Goal: Information Seeking & Learning: Learn about a topic

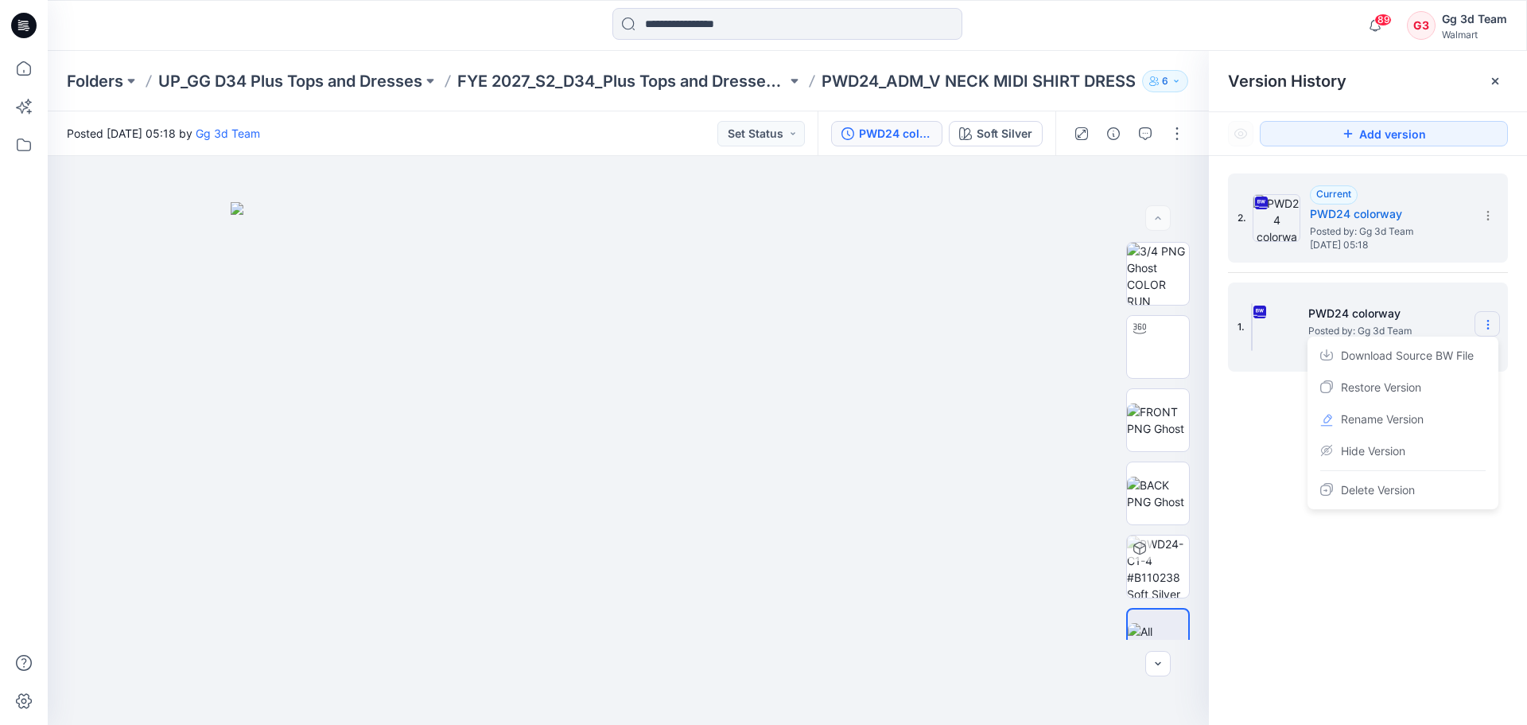
click at [1495, 317] on section at bounding box center [1487, 323] width 25 height 25
click at [1234, 399] on div "2. Current PWD24 colorway Posted by: Gg 3d Team [DATE] 05:18 1. PWD24 colorway …" at bounding box center [1368, 452] width 318 height 592
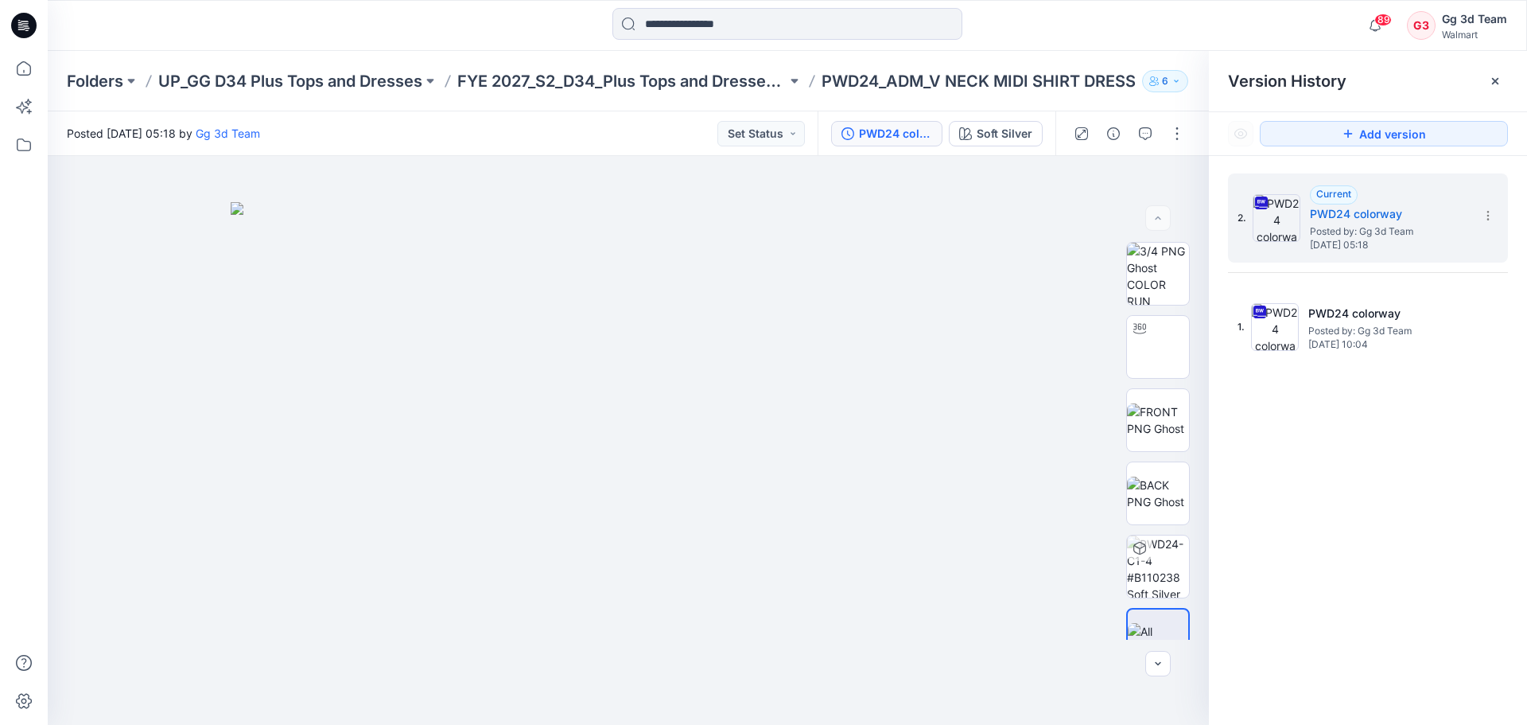
click at [0, 80] on div at bounding box center [24, 362] width 48 height 725
click at [9, 70] on icon at bounding box center [23, 68] width 35 height 35
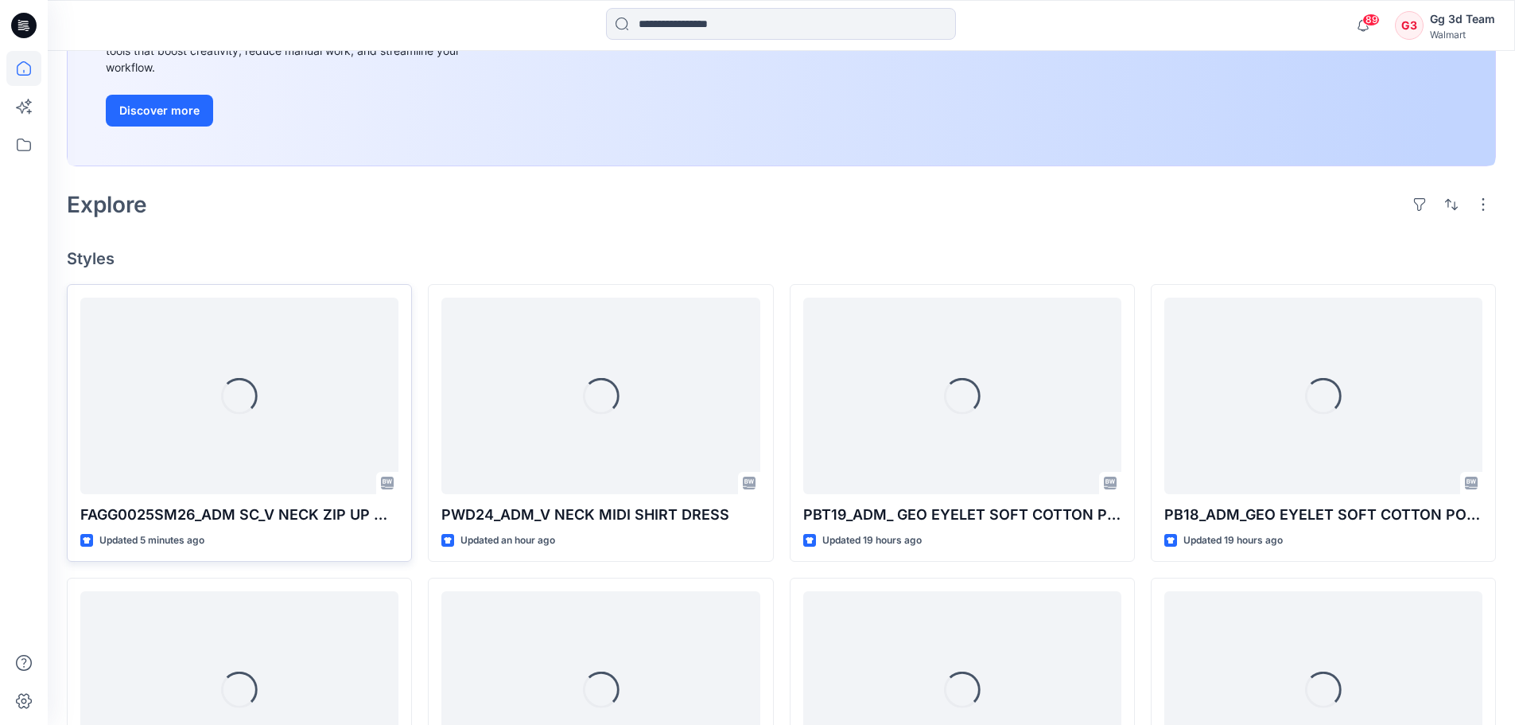
scroll to position [398, 0]
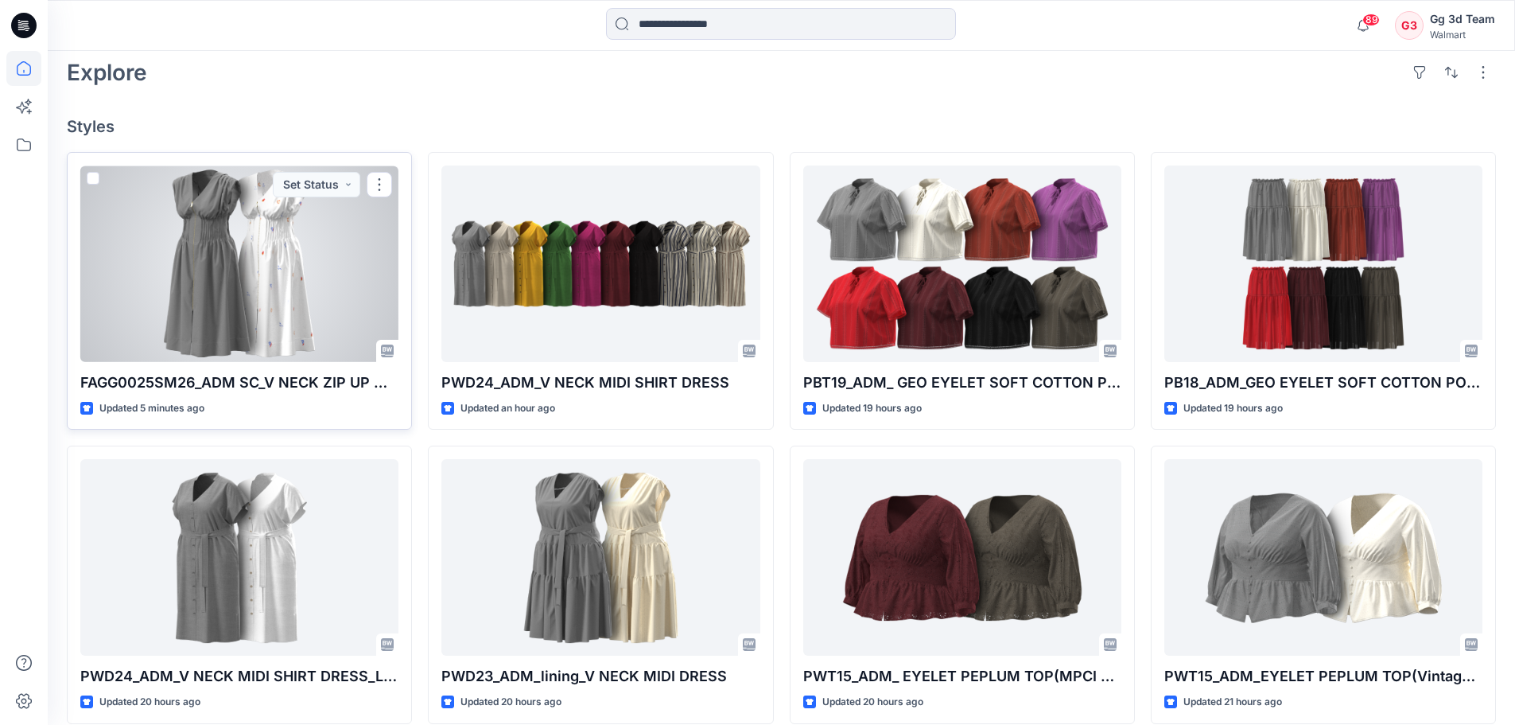
click at [234, 286] on div at bounding box center [239, 263] width 318 height 196
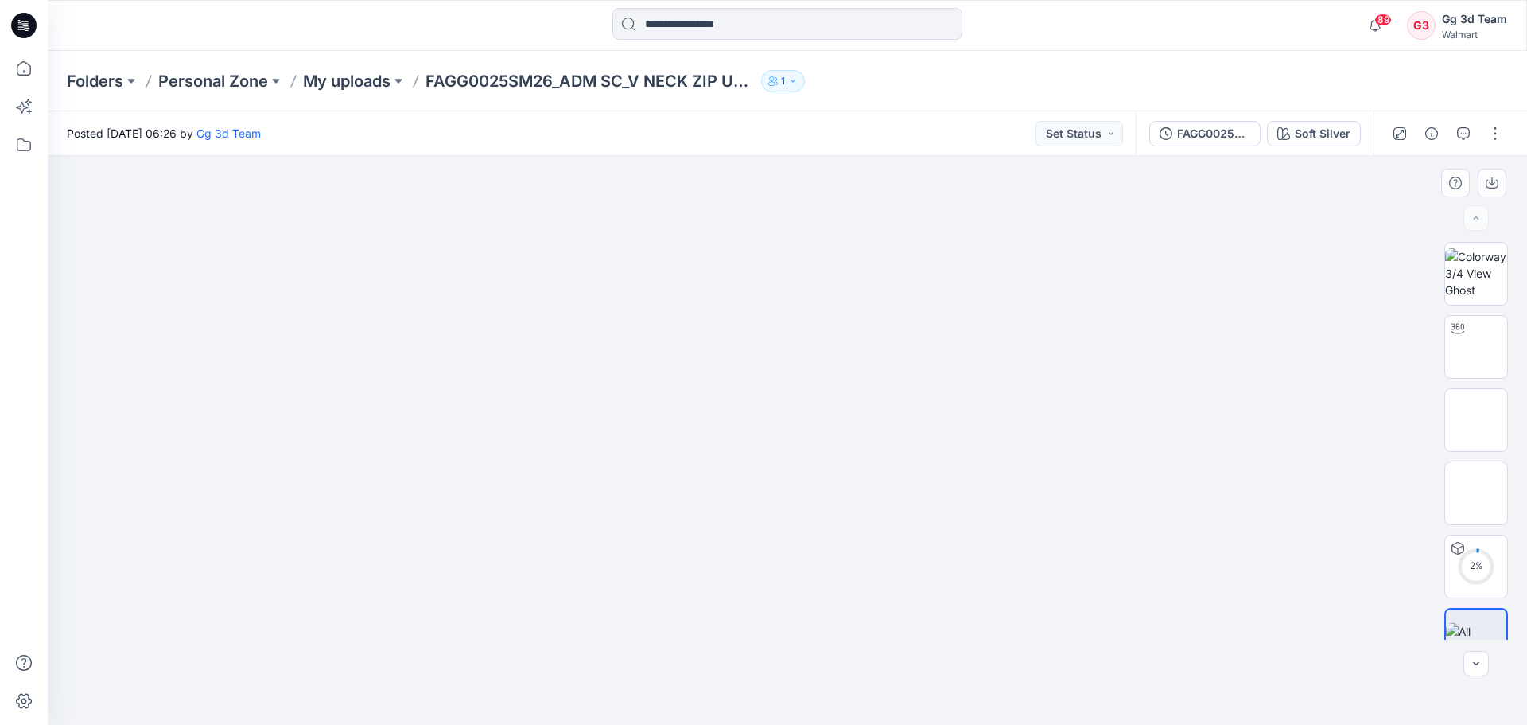
click at [1020, 202] on img at bounding box center [787, 202] width 795 height 0
click at [1318, 133] on div "Soft Silver" at bounding box center [1323, 133] width 56 height 17
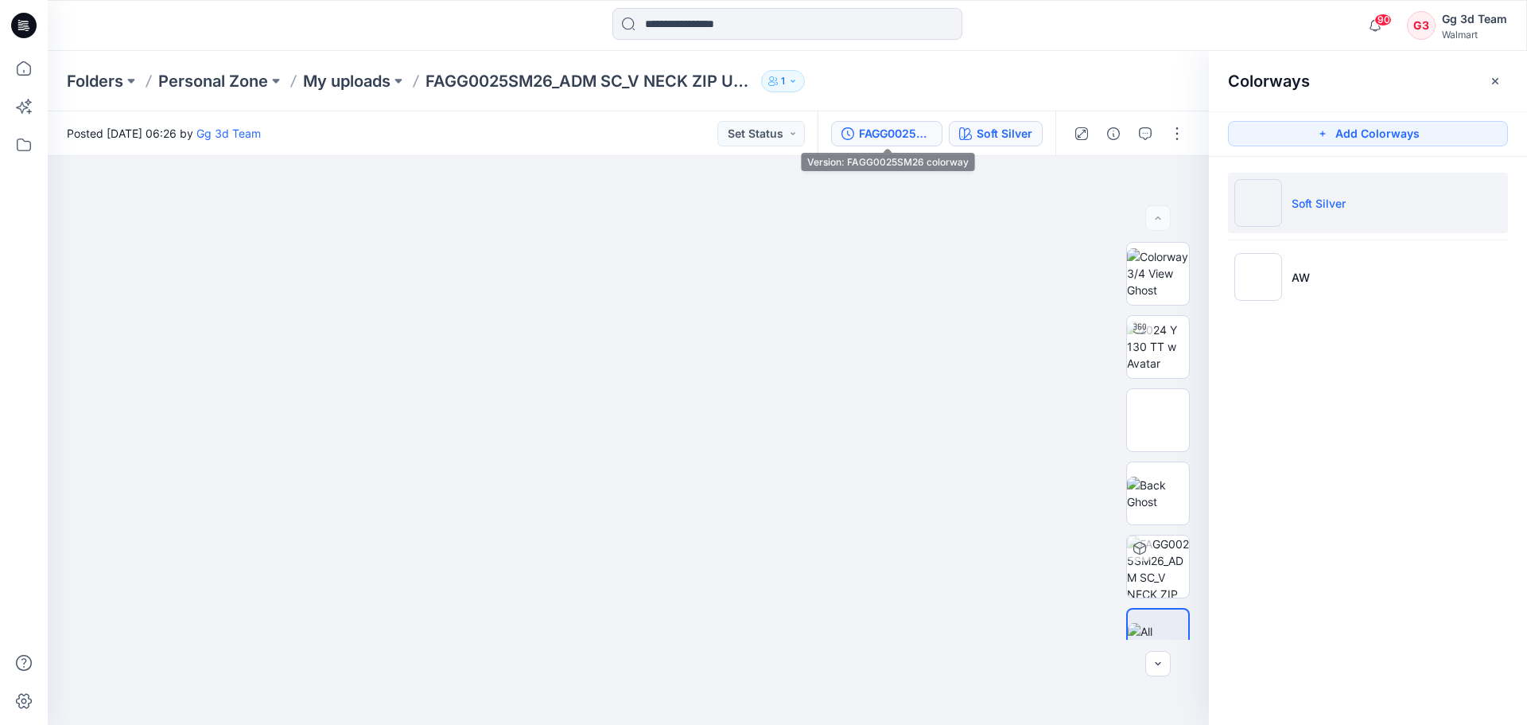
click at [874, 138] on div "FAGG0025SM26 colorway" at bounding box center [895, 133] width 73 height 17
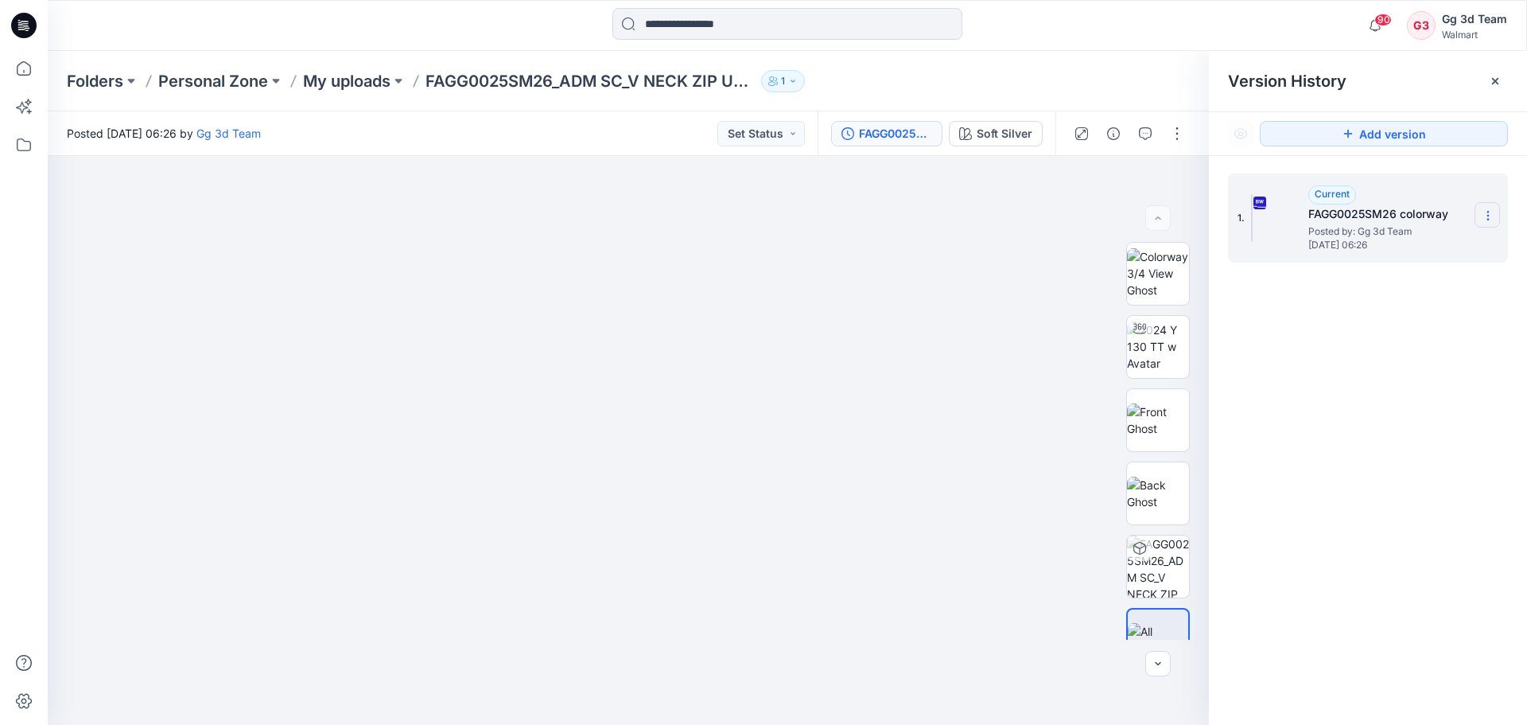
click at [1487, 208] on section at bounding box center [1487, 214] width 25 height 25
click at [1467, 233] on div "Download Source BW File" at bounding box center [1403, 247] width 185 height 32
click at [1020, 87] on div "Folders Personal Zone My uploads FAGG0025SM26_ADM SC_V NECK ZIP UP MIDI DRESS 1" at bounding box center [725, 81] width 1317 height 22
click at [1486, 215] on icon at bounding box center [1488, 215] width 13 height 13
click at [1421, 394] on div "1. Current FAGG0025SM26 colorway Posted by: Gg 3d Team [DATE] 06:26 Download So…" at bounding box center [1368, 452] width 318 height 592
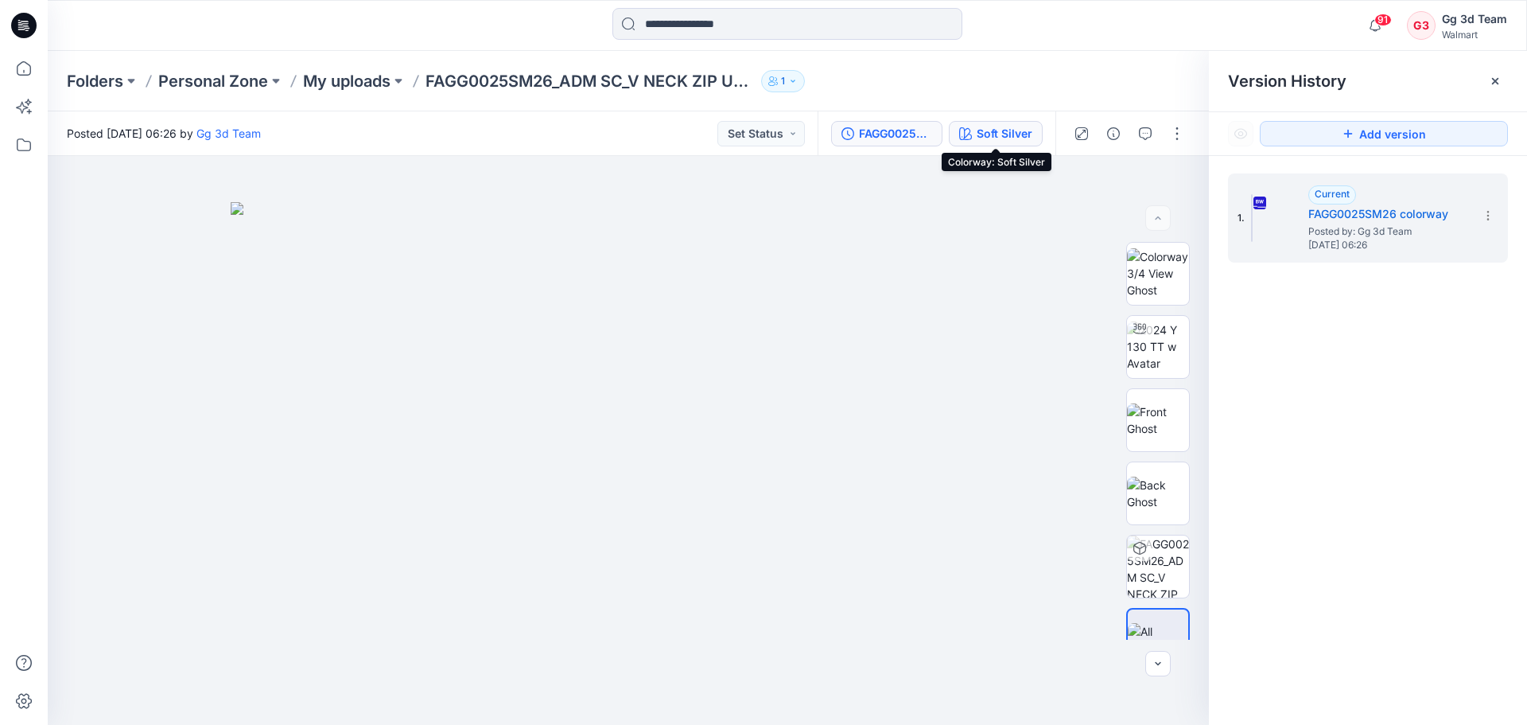
click at [964, 132] on icon "button" at bounding box center [965, 133] width 13 height 13
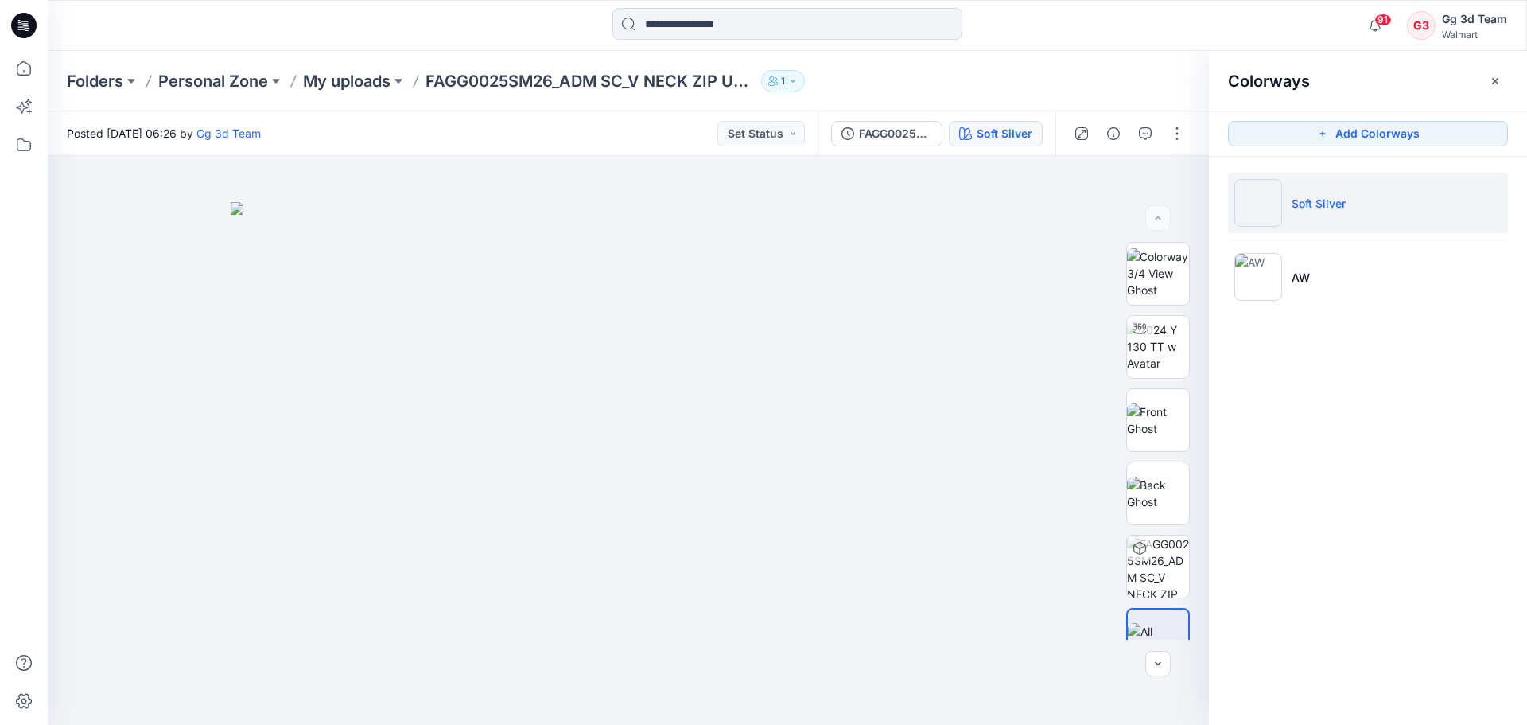
click at [961, 84] on div "Folders Personal Zone My uploads FAGG0025SM26_ADM SC_V NECK ZIP UP MIDI DRESS 1" at bounding box center [725, 81] width 1317 height 22
click at [771, 134] on button "Set Status" at bounding box center [760, 133] width 87 height 25
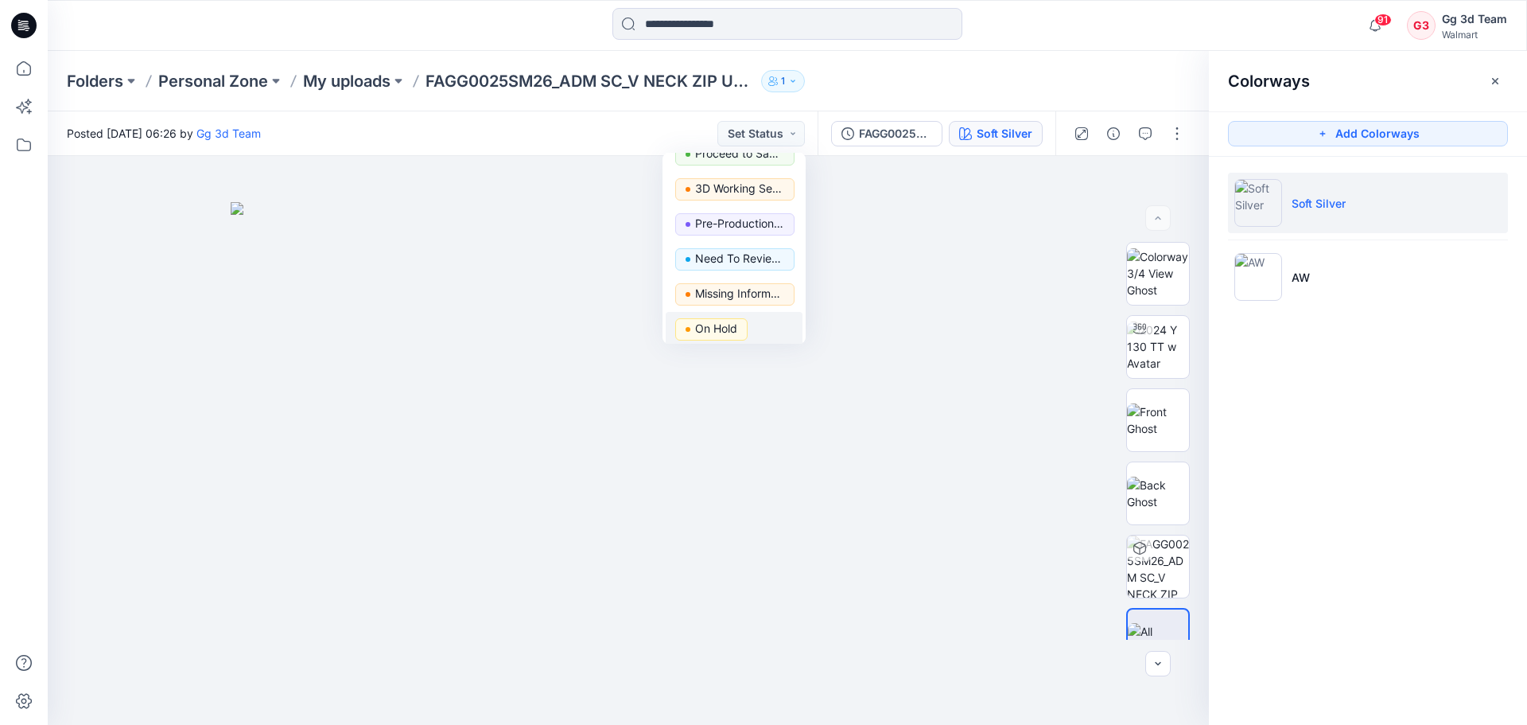
scroll to position [200, 0]
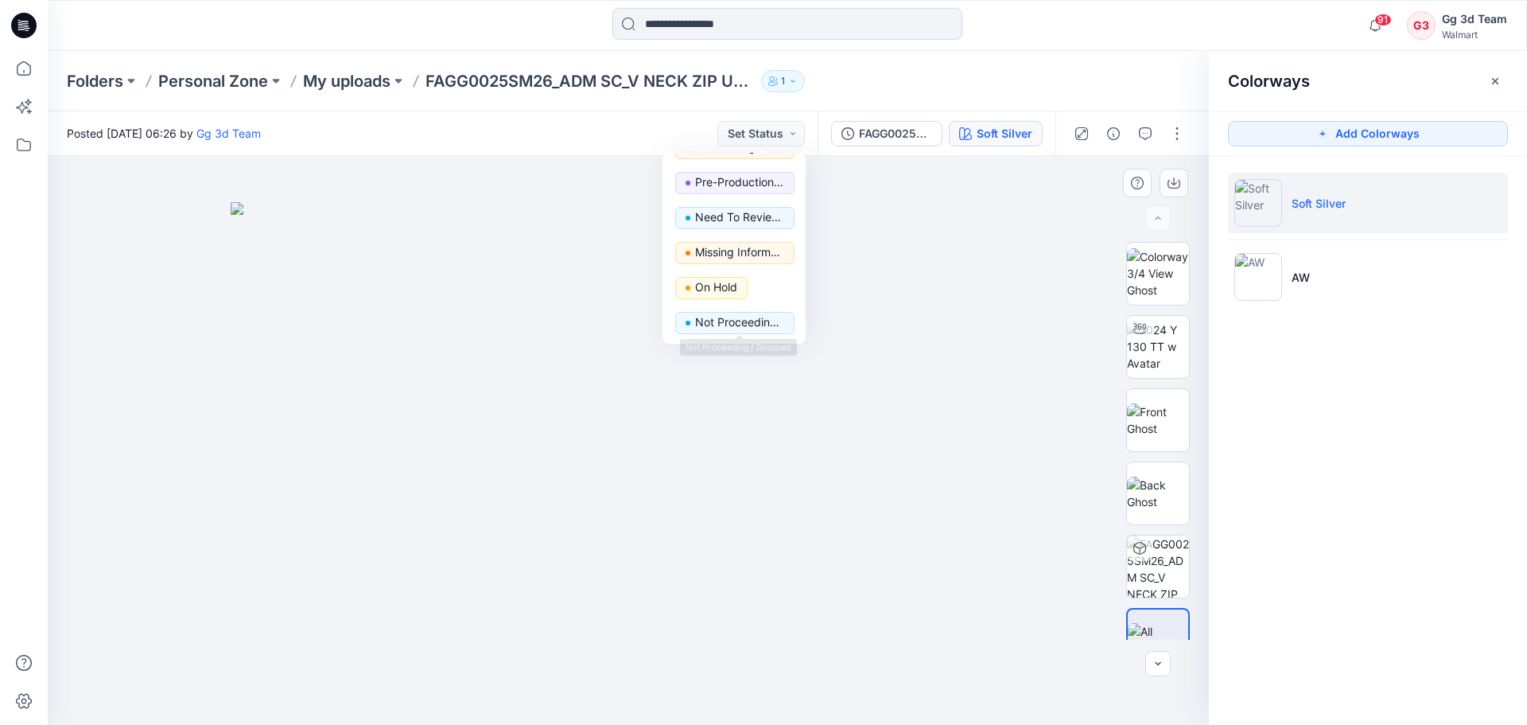
click at [964, 310] on img at bounding box center [628, 463] width 795 height 523
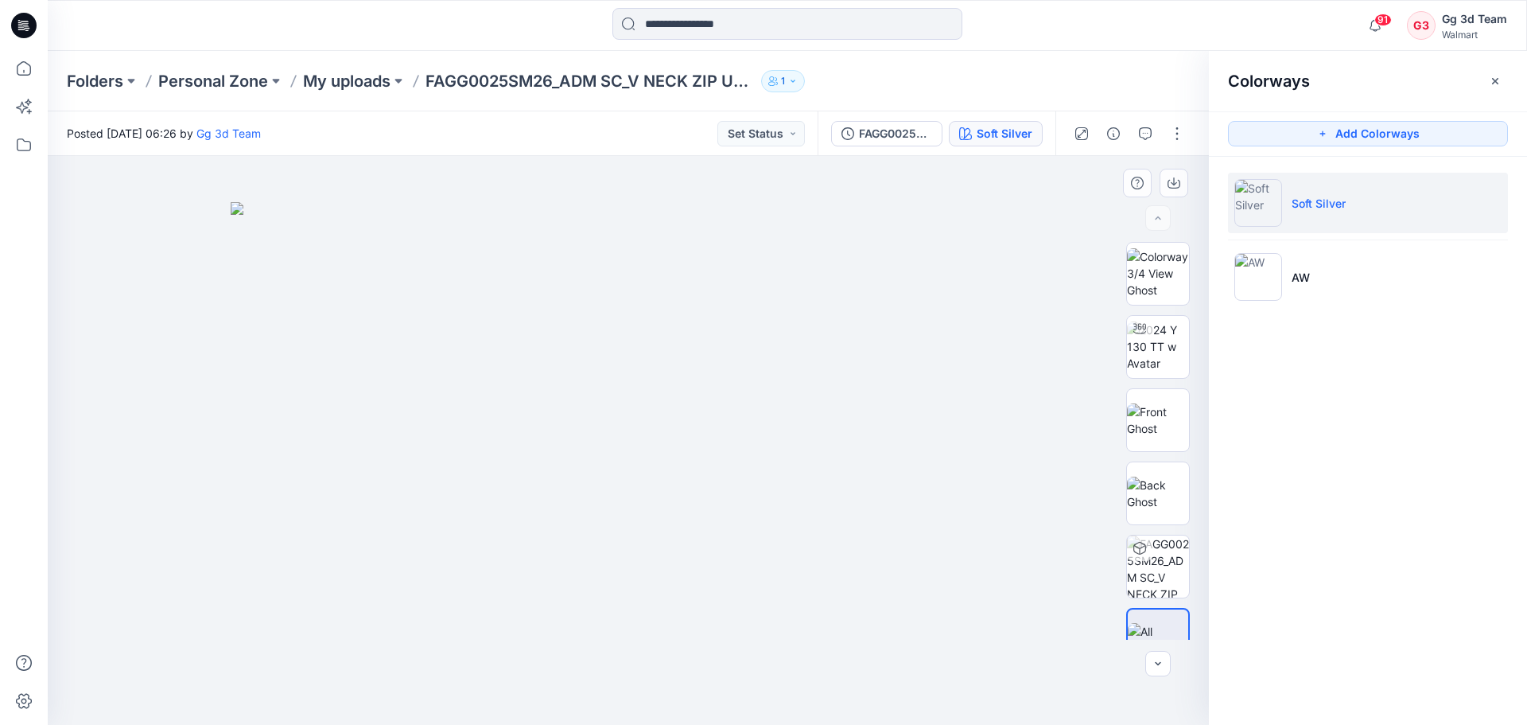
click at [888, 345] on img at bounding box center [628, 463] width 795 height 523
click at [320, 75] on p "My uploads" at bounding box center [346, 81] width 87 height 22
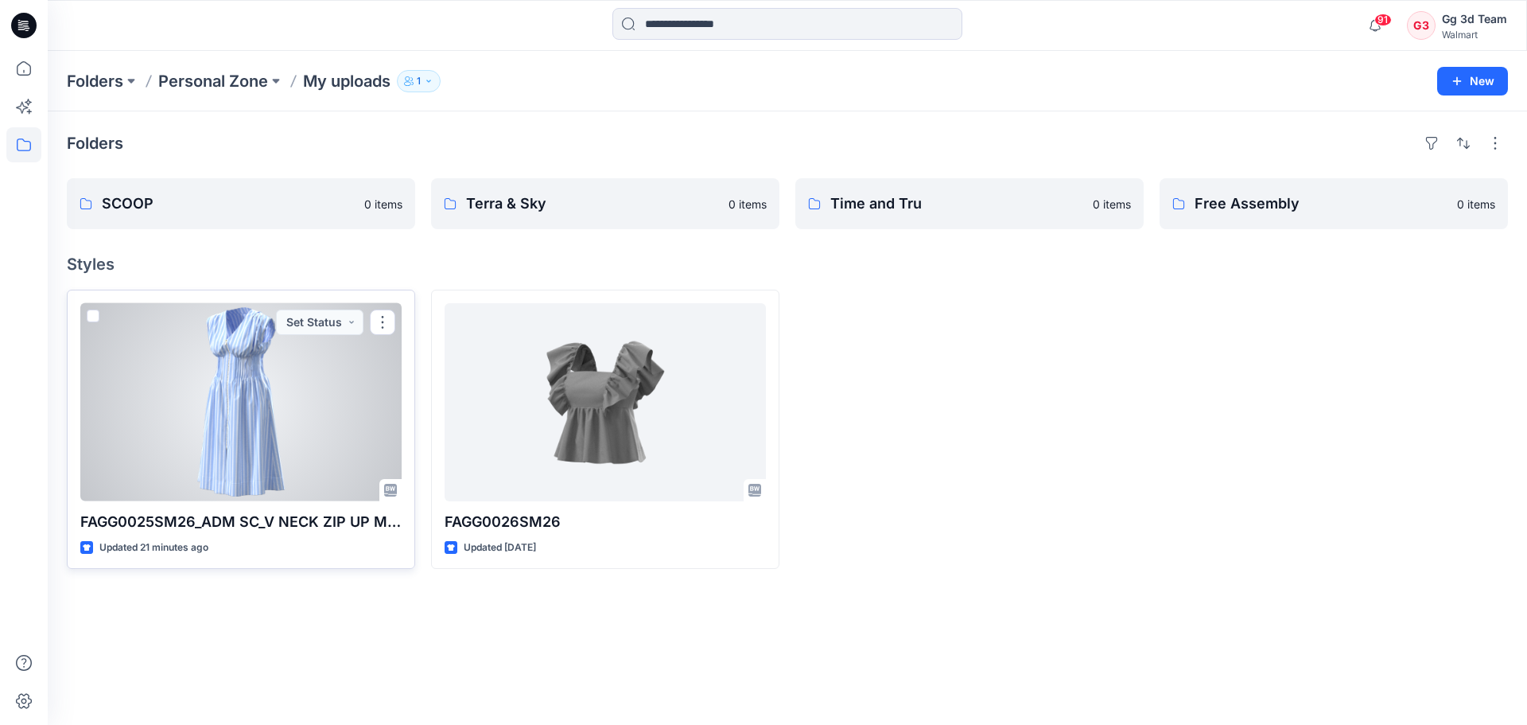
click at [262, 405] on div at bounding box center [240, 402] width 321 height 198
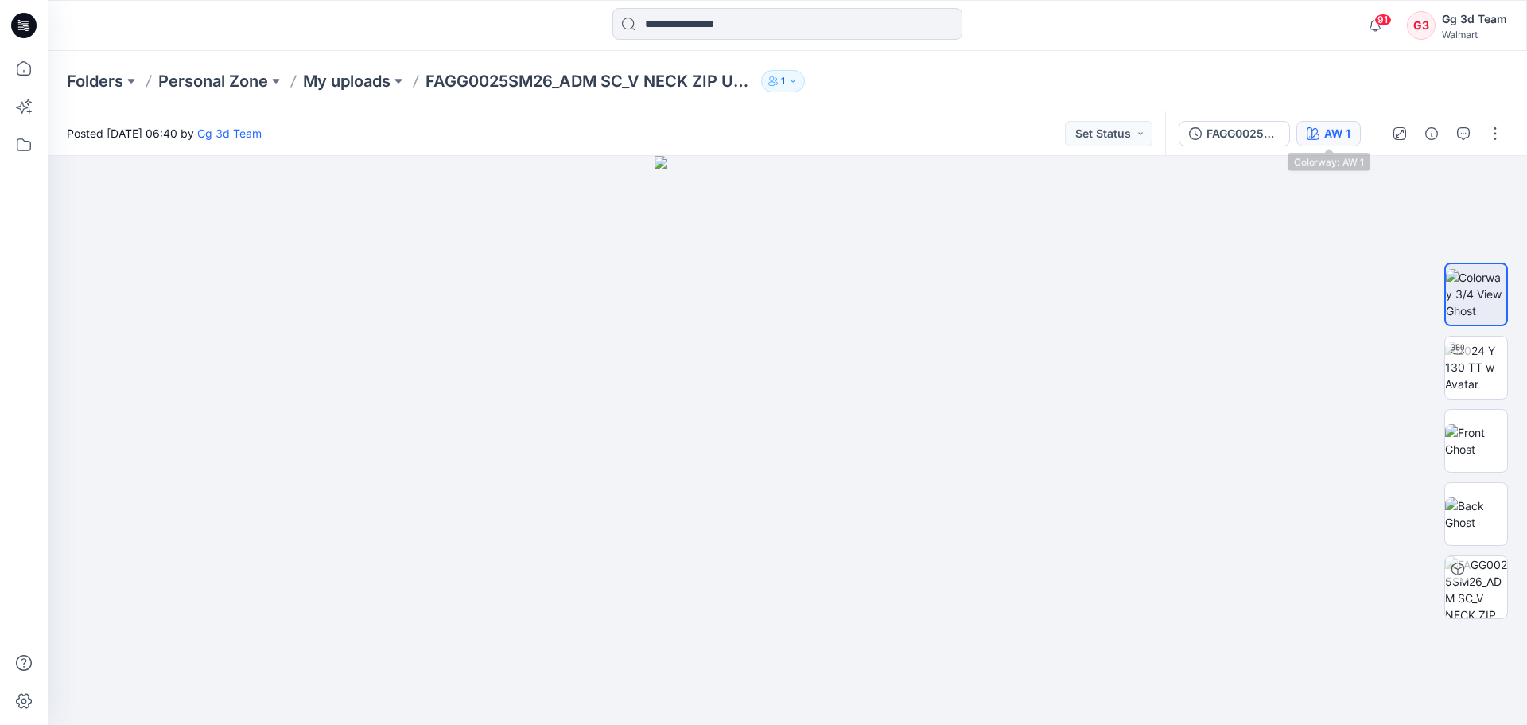
click at [1344, 126] on div "AW 1" at bounding box center [1337, 133] width 26 height 17
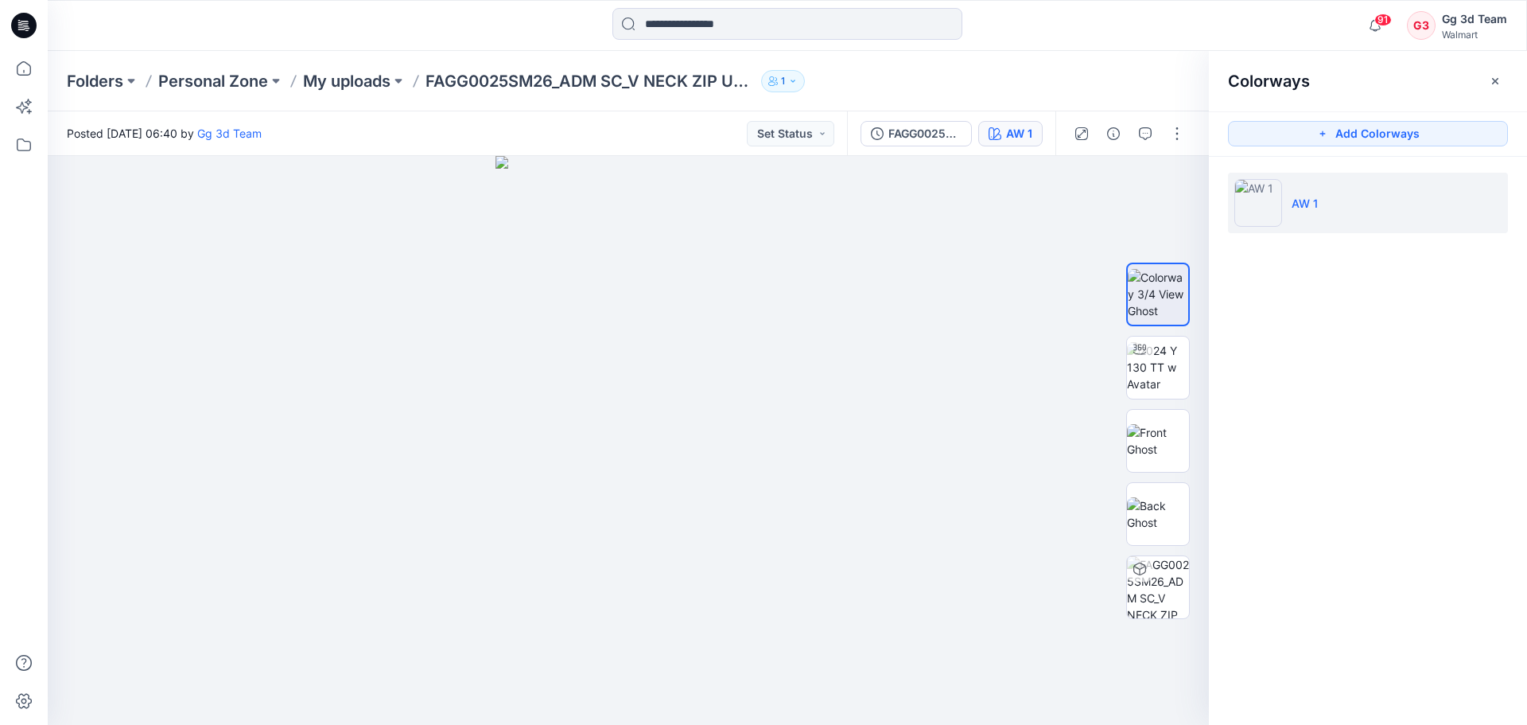
click at [920, 150] on div "FAGG0025SM26_ADM SC_V NECK ZIP UP MIDI DRESS AW 1" at bounding box center [951, 133] width 208 height 45
click at [920, 144] on button "FAGG0025SM26_ADM SC_V NECK ZIP UP MIDI DRESS" at bounding box center [916, 133] width 111 height 25
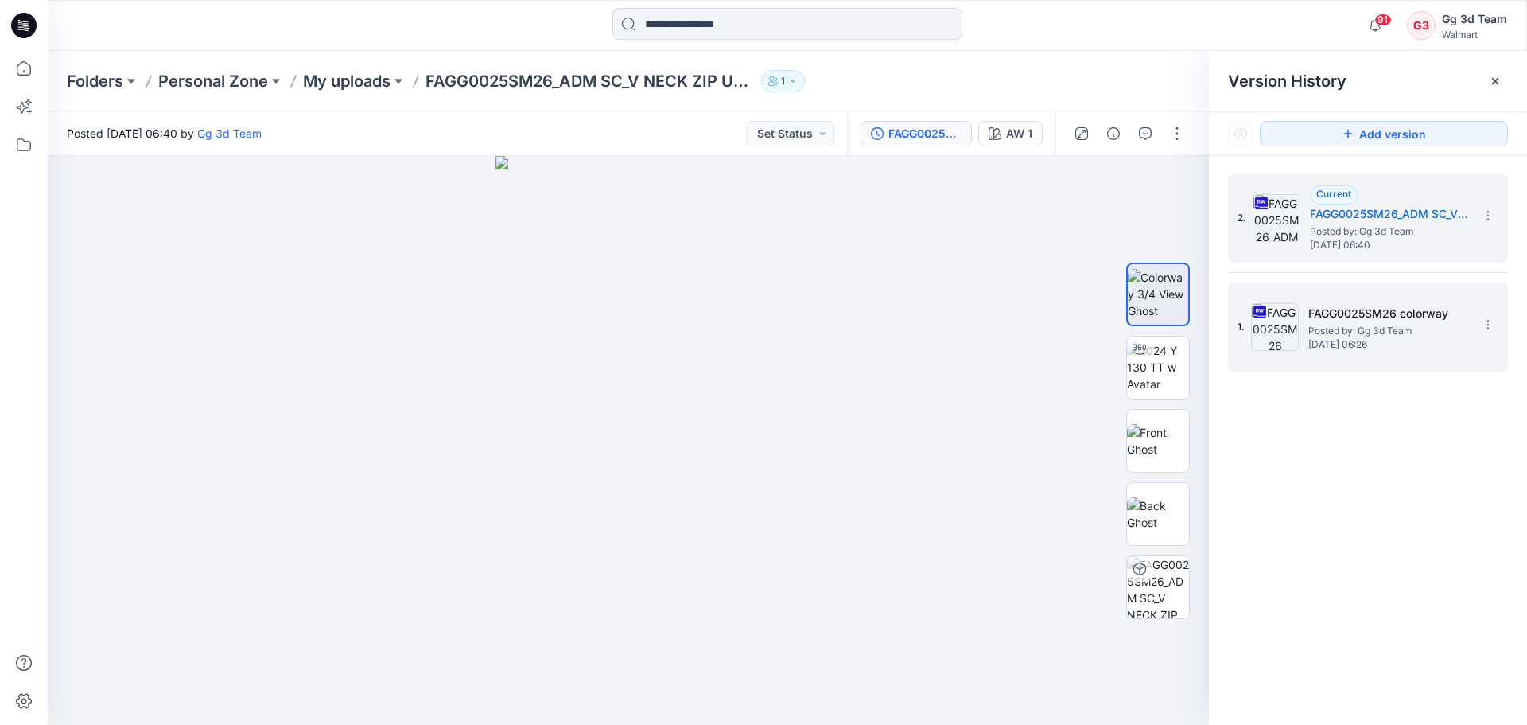
click at [1358, 343] on span "[DATE] 06:26" at bounding box center [1387, 344] width 159 height 11
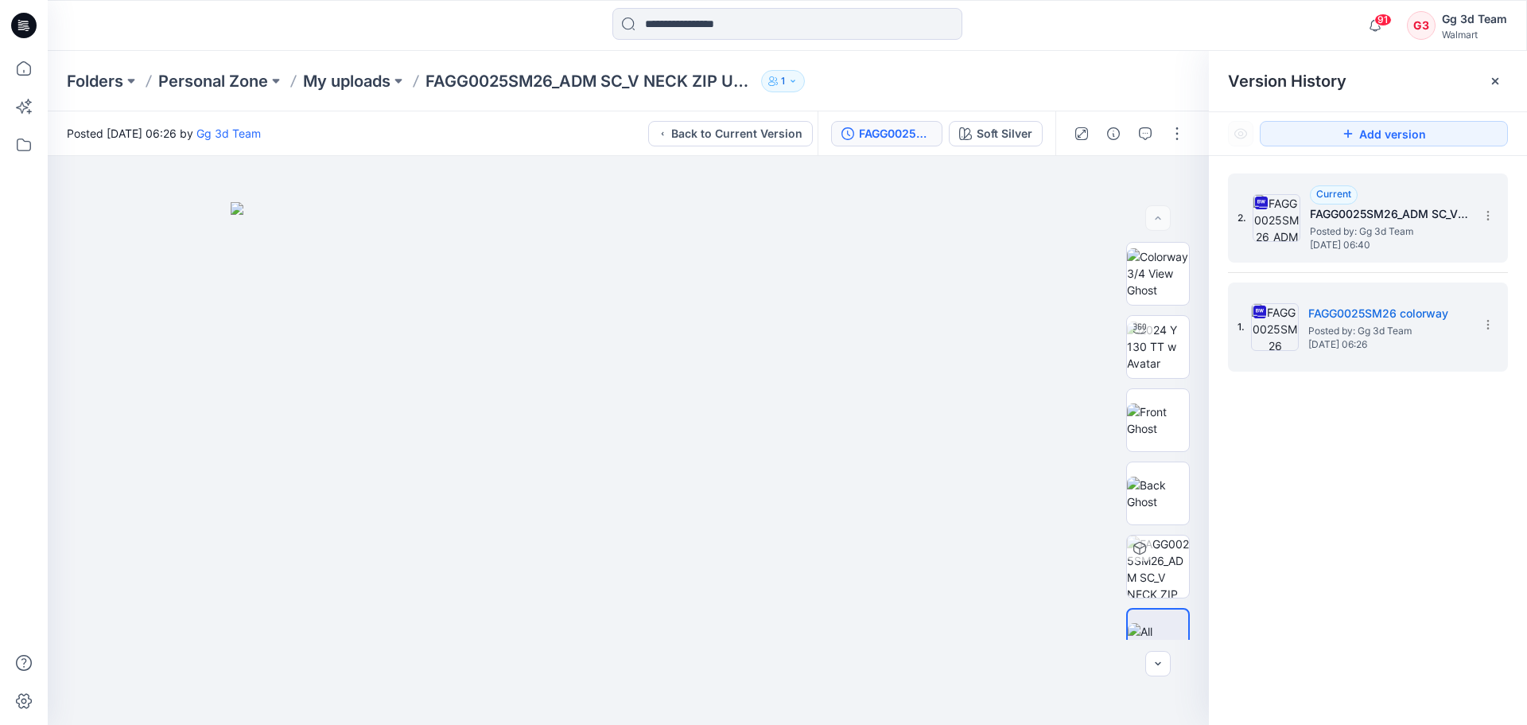
click at [1342, 220] on h5 "FAGG0025SM26_ADM SC_V NECK ZIP UP MIDI DRESS" at bounding box center [1389, 213] width 159 height 19
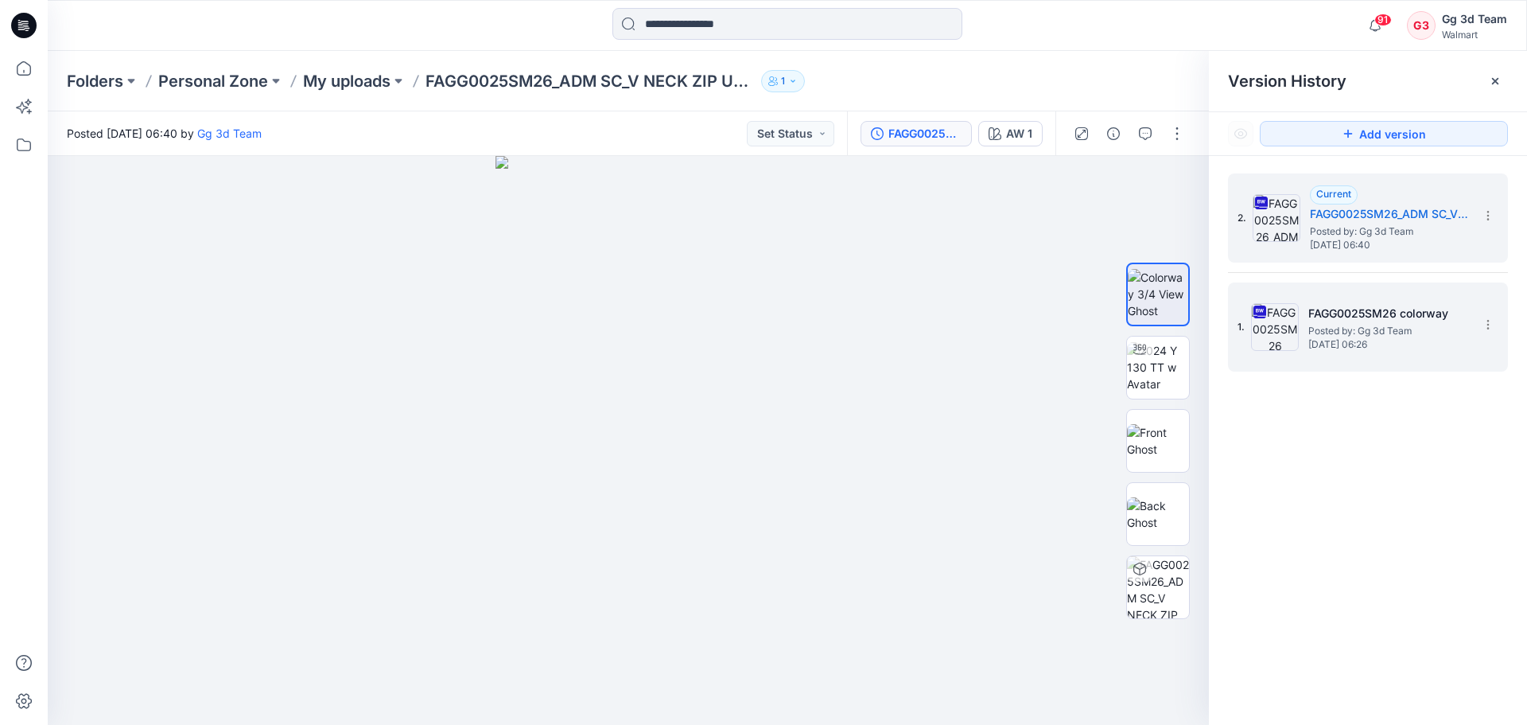
click at [1363, 315] on h5 "FAGG0025SM26 colorway" at bounding box center [1387, 313] width 159 height 19
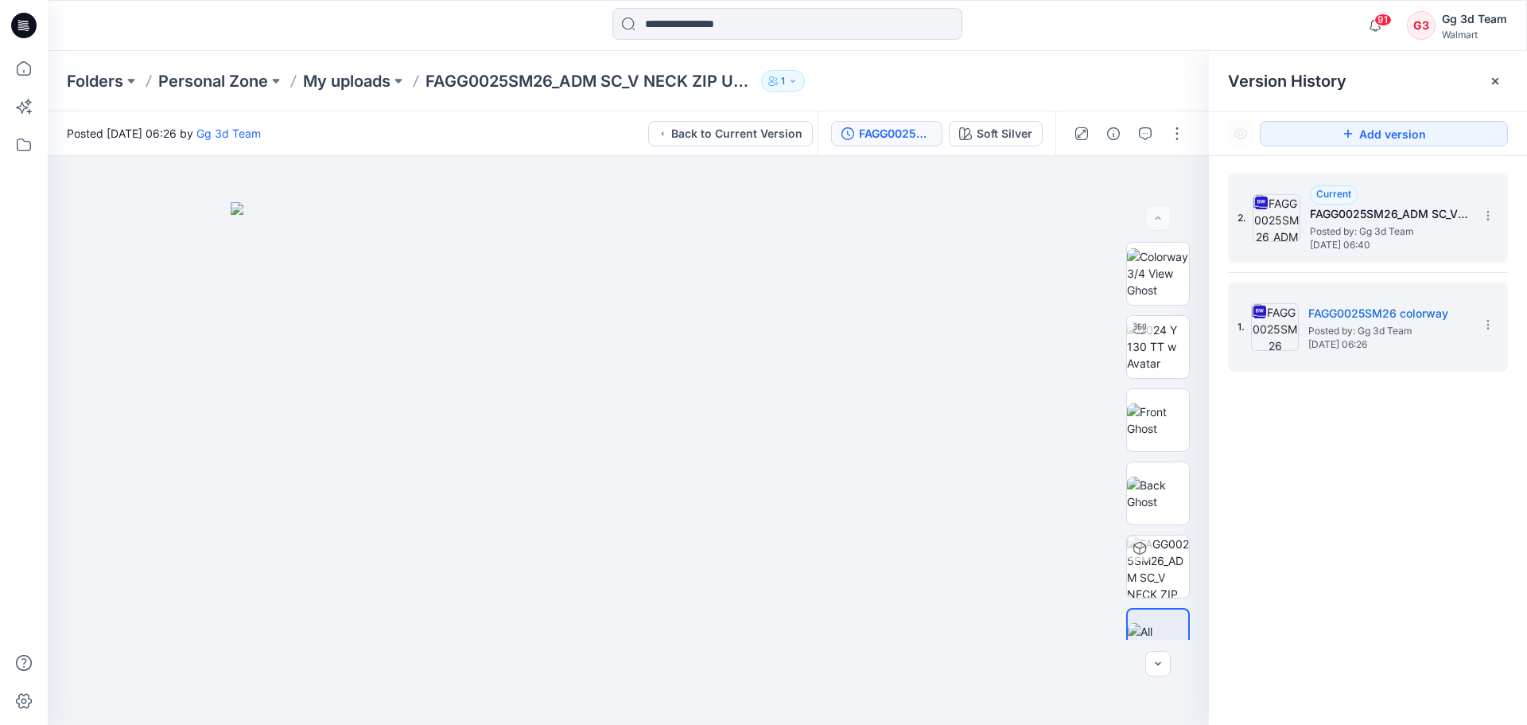
click at [1386, 223] on span "Posted by: Gg 3d Team" at bounding box center [1389, 231] width 159 height 16
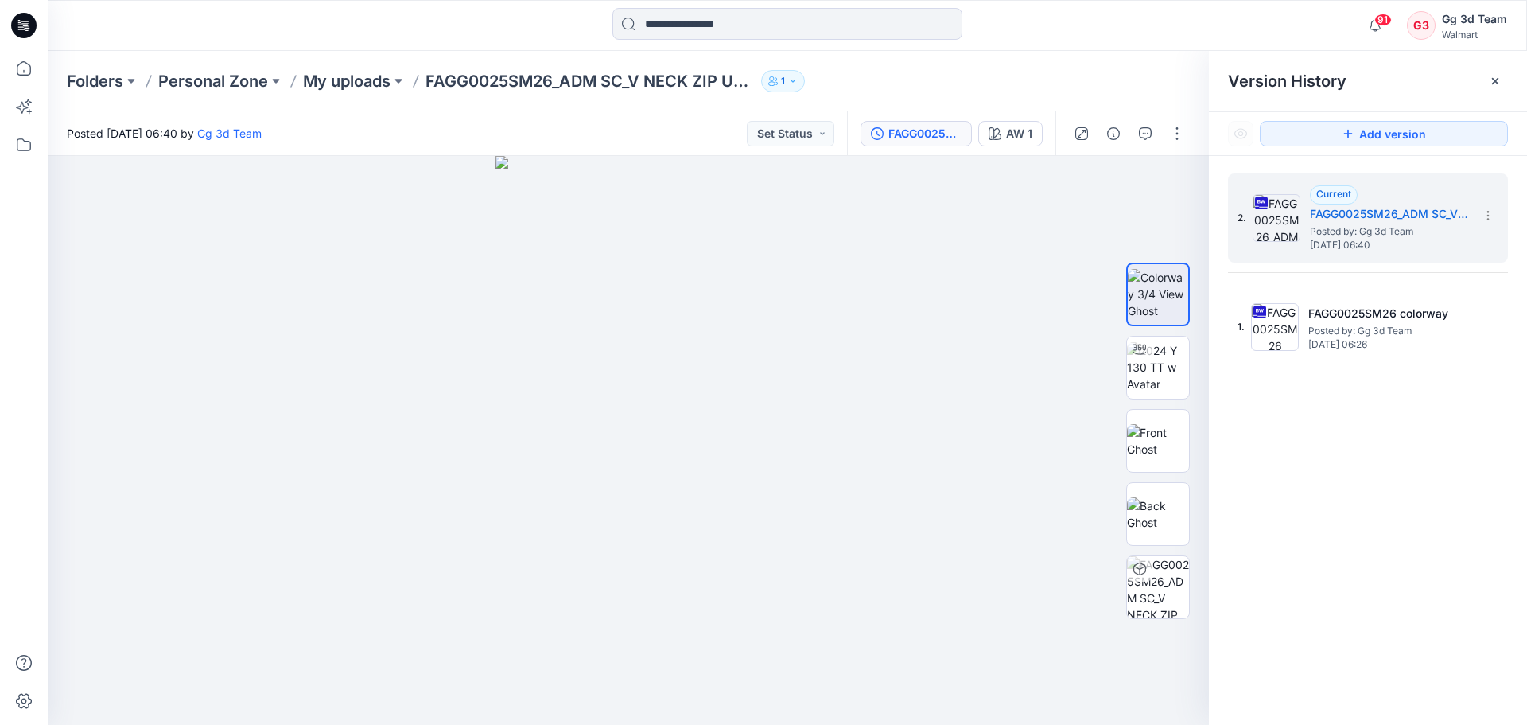
click at [1370, 429] on div "2. Current FAGG0025SM26_ADM SC_V NECK ZIP UP MIDI DRESS Posted by: Gg 3d Team […" at bounding box center [1368, 452] width 318 height 592
click at [884, 60] on div "Folders Personal Zone My uploads FAGG0025SM26_ADM SC_V NECK ZIP UP MIDI DRESS 1" at bounding box center [787, 81] width 1479 height 60
